Goal: Transaction & Acquisition: Purchase product/service

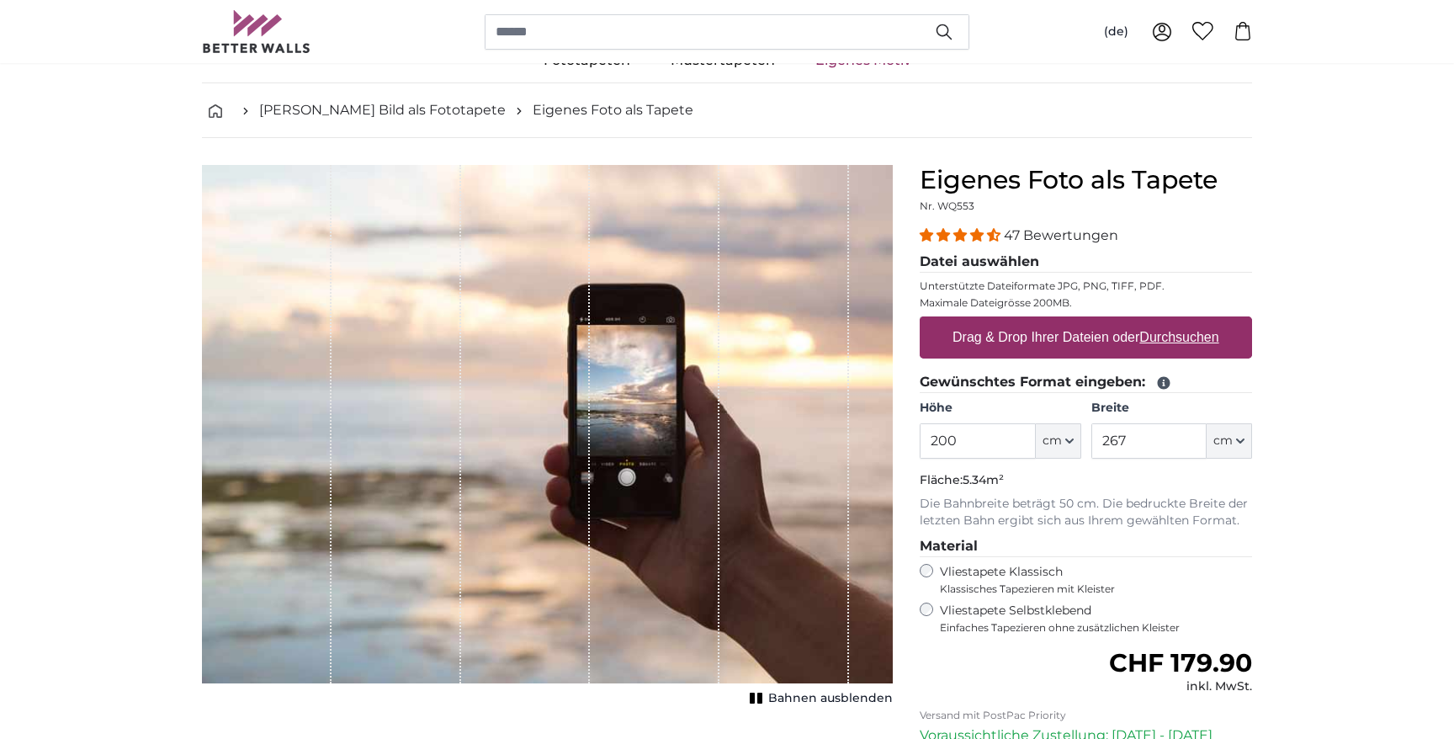
scroll to position [102, 0]
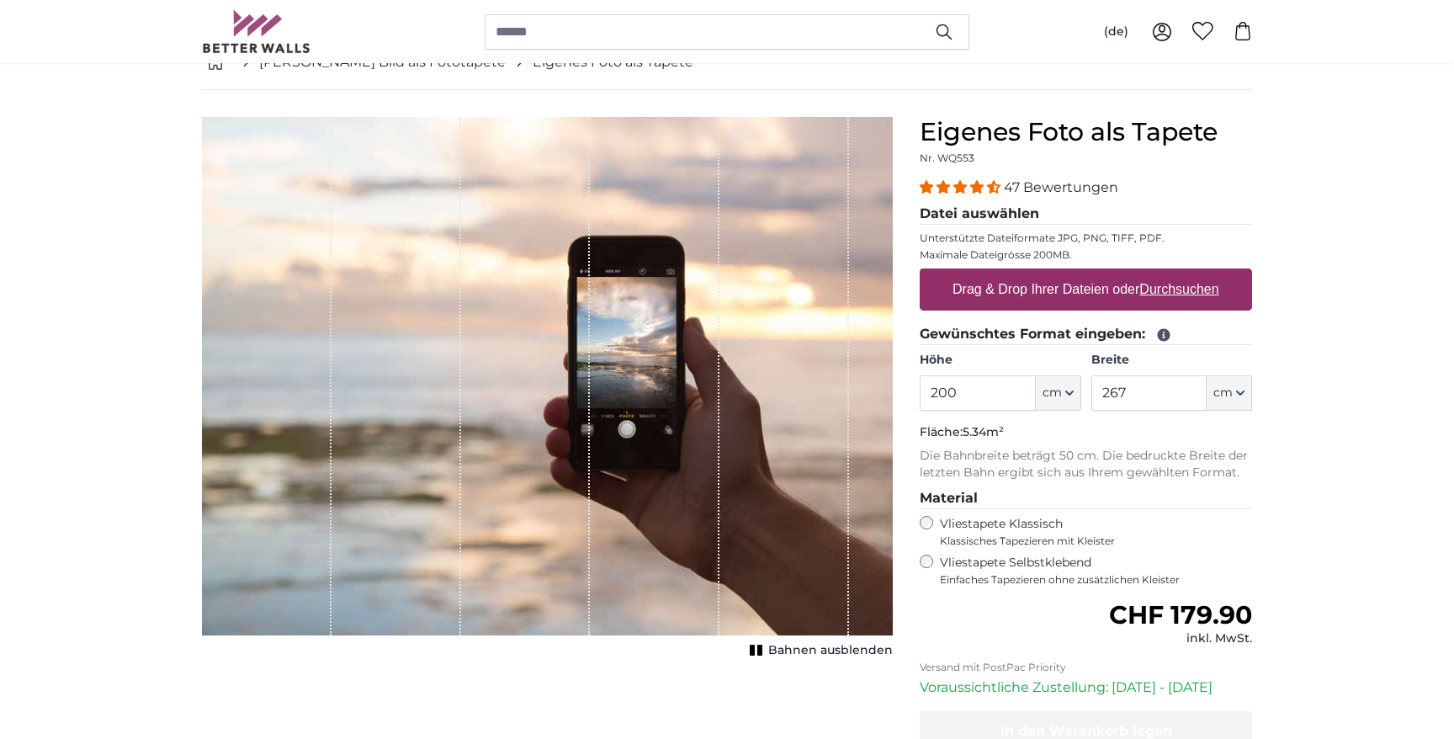
click at [964, 382] on input "200" at bounding box center [977, 392] width 115 height 35
click at [1128, 376] on input "267" at bounding box center [1148, 392] width 115 height 35
click at [1124, 395] on input "267" at bounding box center [1148, 392] width 115 height 35
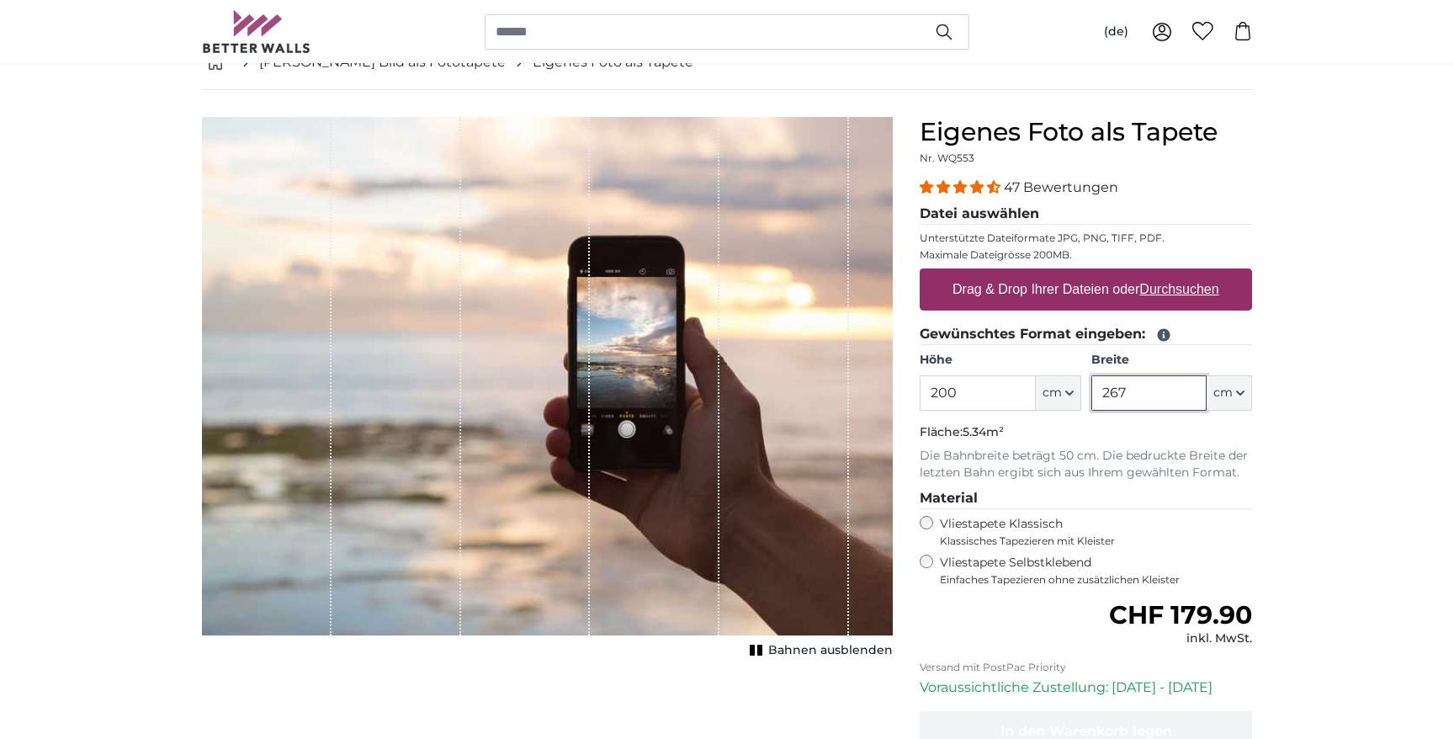
click at [1124, 395] on input "267" at bounding box center [1148, 392] width 115 height 35
type input "300"
click at [960, 388] on input "200" at bounding box center [977, 392] width 115 height 35
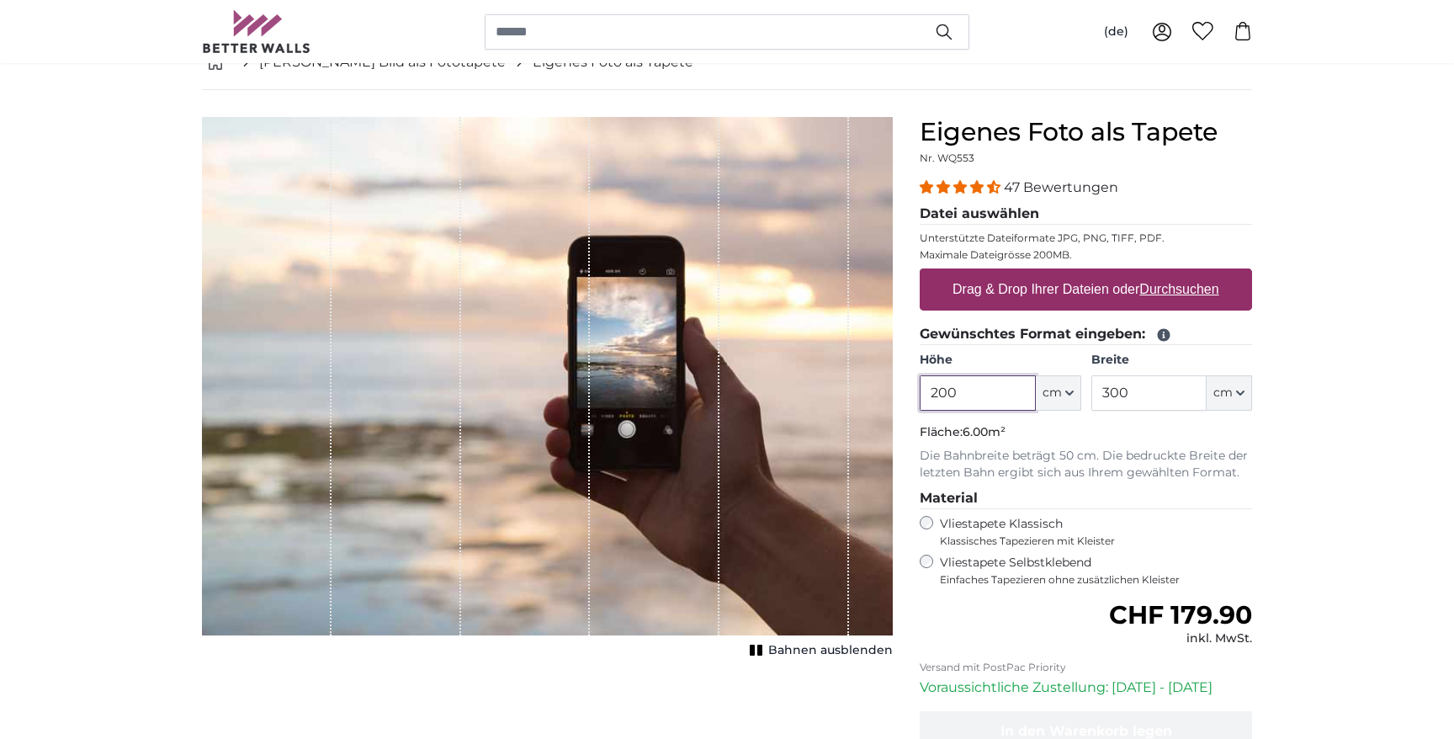
click at [960, 388] on input "200" at bounding box center [977, 392] width 115 height 35
type input "250"
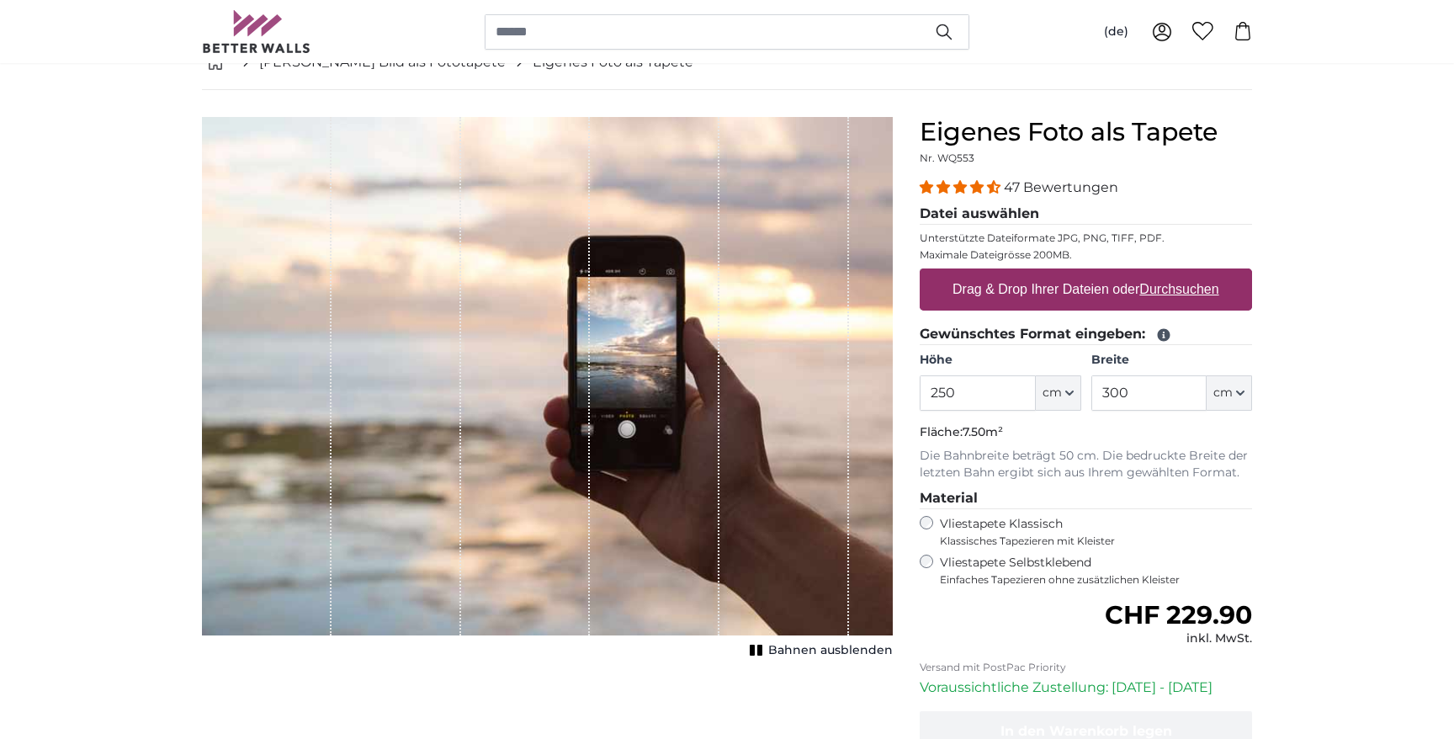
click at [944, 559] on label "Vliestapete Selbstklebend Einfaches Tapezieren ohne zusätzlichen Kleister" at bounding box center [1096, 571] width 312 height 32
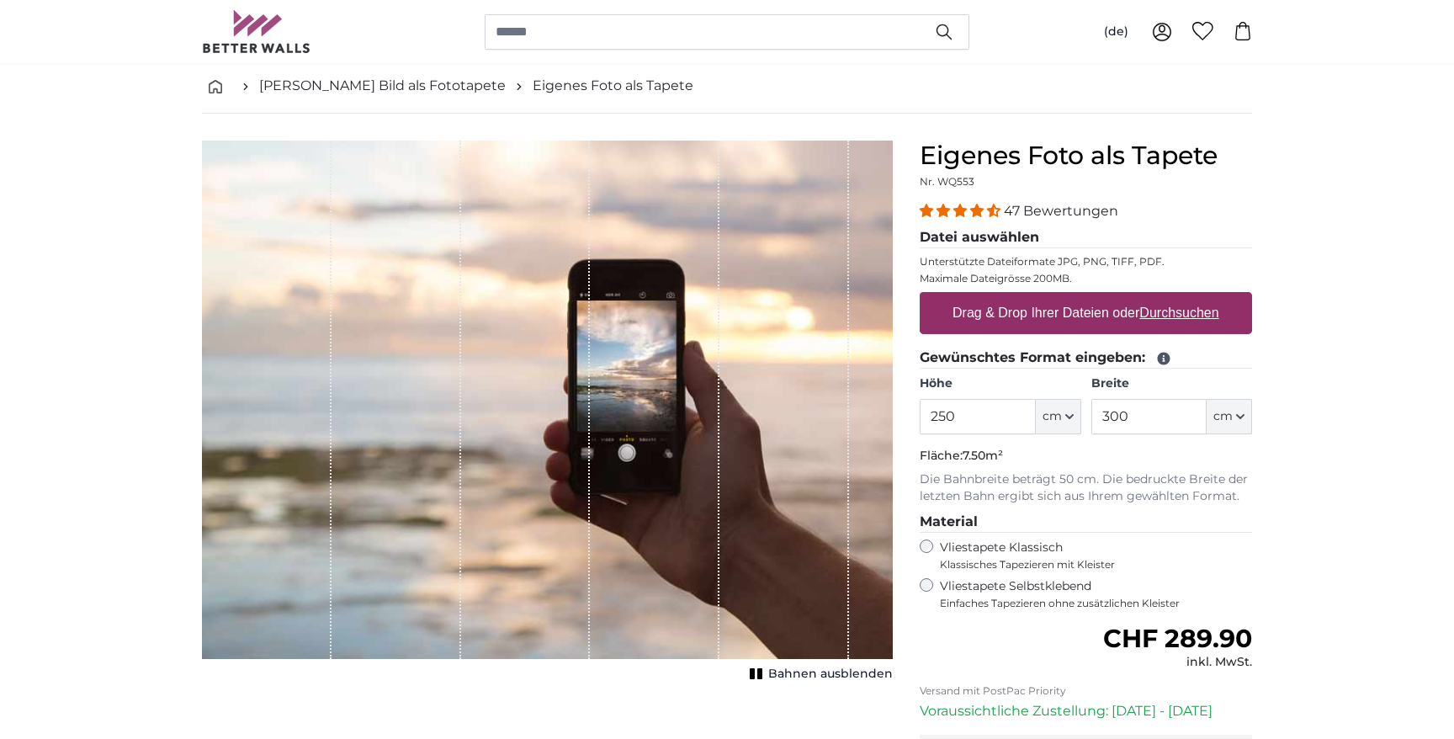
scroll to position [75, 0]
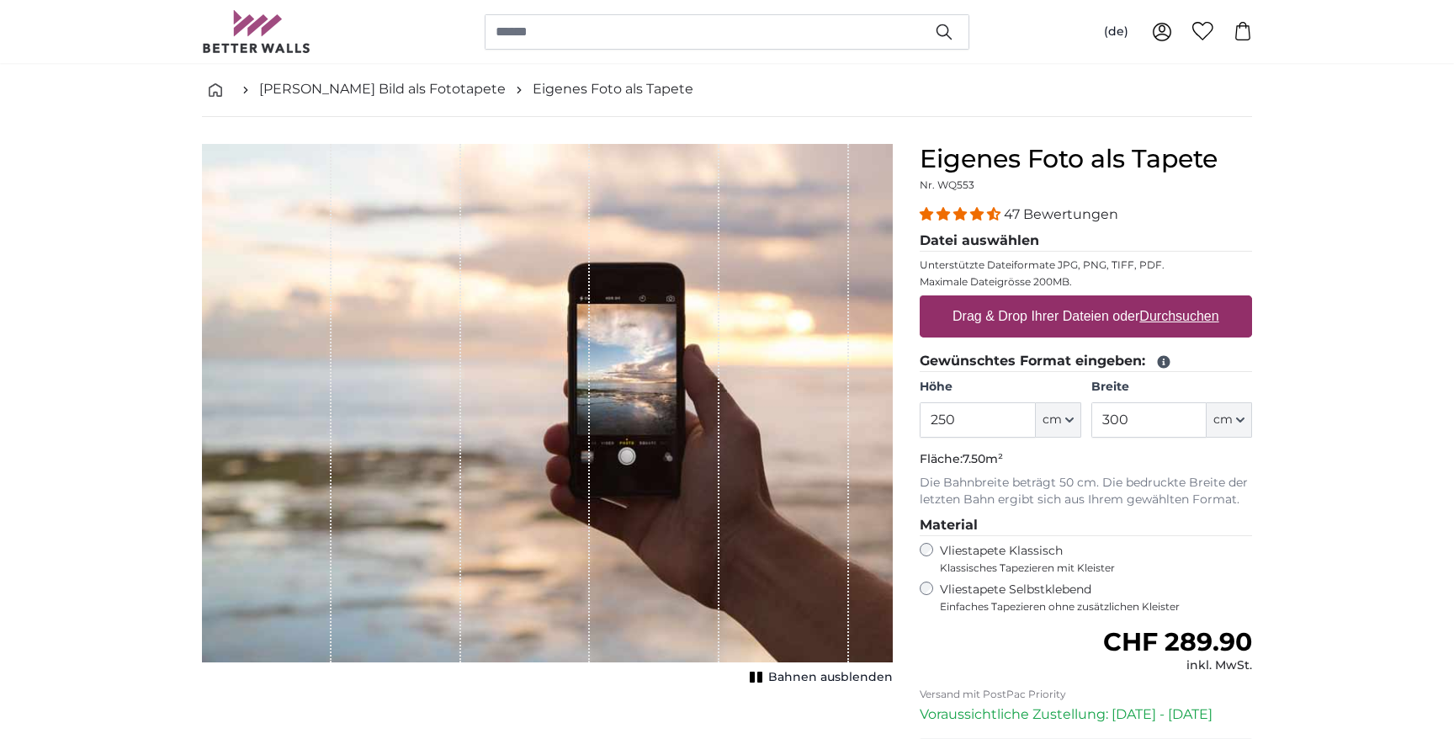
click at [771, 682] on button "Bahnen ausblenden" at bounding box center [819, 678] width 148 height 24
click at [771, 682] on button "Bahnen einblenden" at bounding box center [819, 678] width 147 height 24
